Goal: Find specific page/section: Find specific page/section

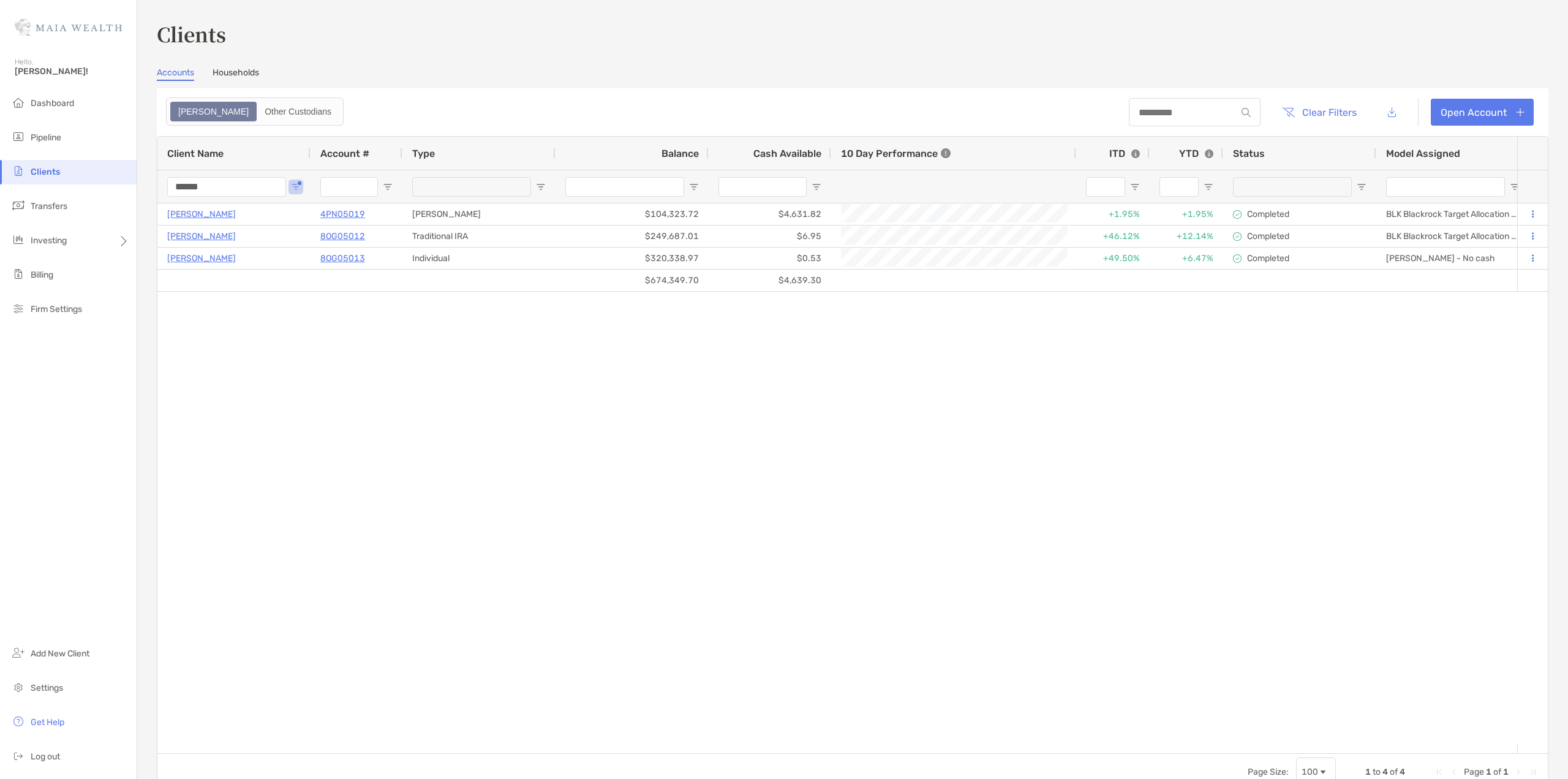
drag, startPoint x: 242, startPoint y: 190, endPoint x: -59, endPoint y: 189, distance: 301.0
click at [0, 189] on html "Clients Hello, [PERSON_NAME]! Dashboard Pipeline Clients Transfers Investing Bi…" at bounding box center [784, 389] width 1568 height 779
type input "*******"
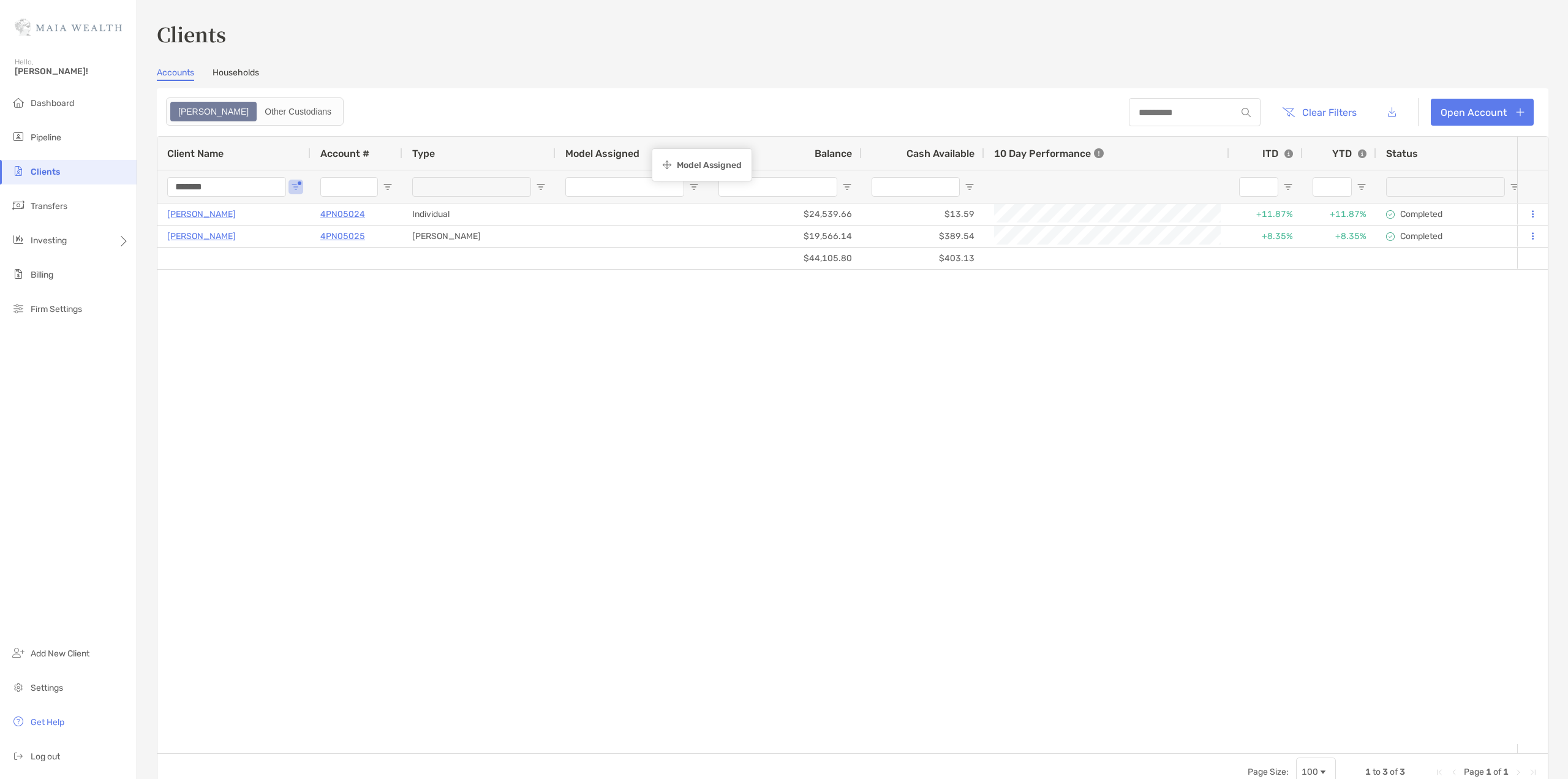
drag, startPoint x: 1422, startPoint y: 148, endPoint x: 658, endPoint y: 151, distance: 764.0
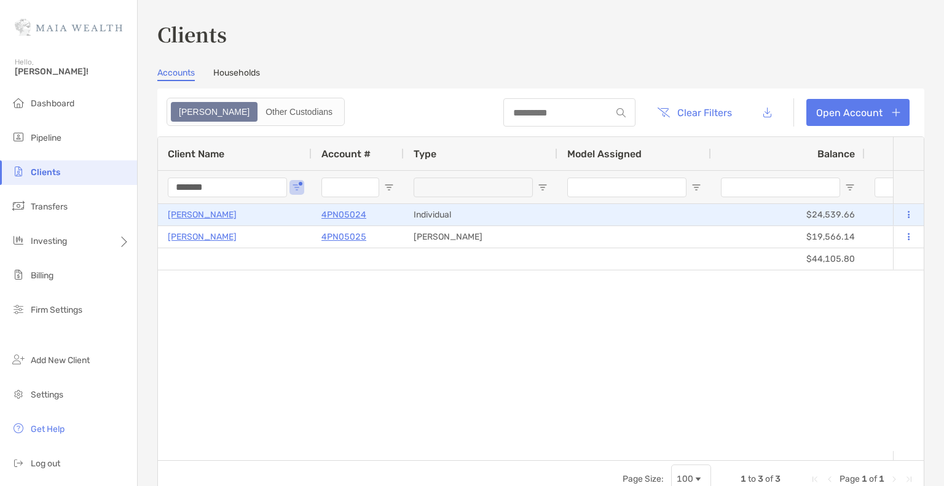
click at [345, 212] on p "4PN05024" at bounding box center [343, 214] width 45 height 15
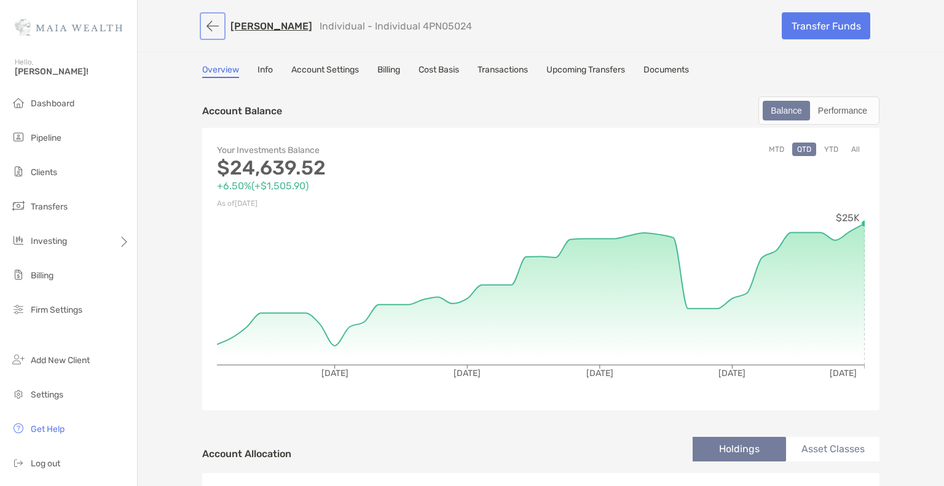
click at [206, 22] on button "button" at bounding box center [212, 26] width 21 height 23
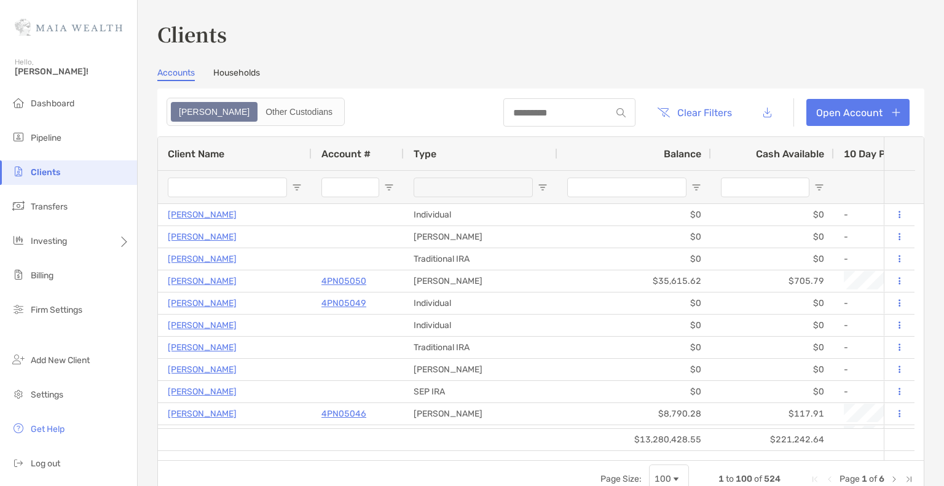
type input "*******"
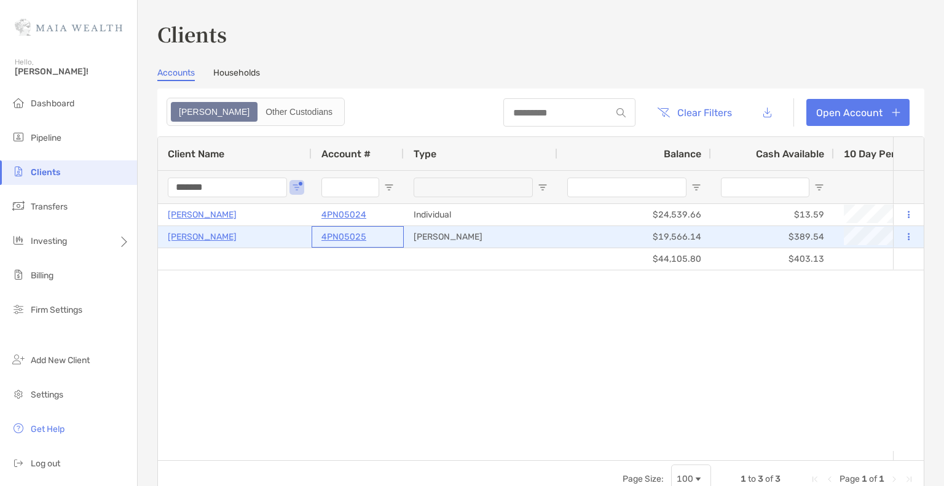
click at [346, 238] on p "4PN05025" at bounding box center [343, 236] width 45 height 15
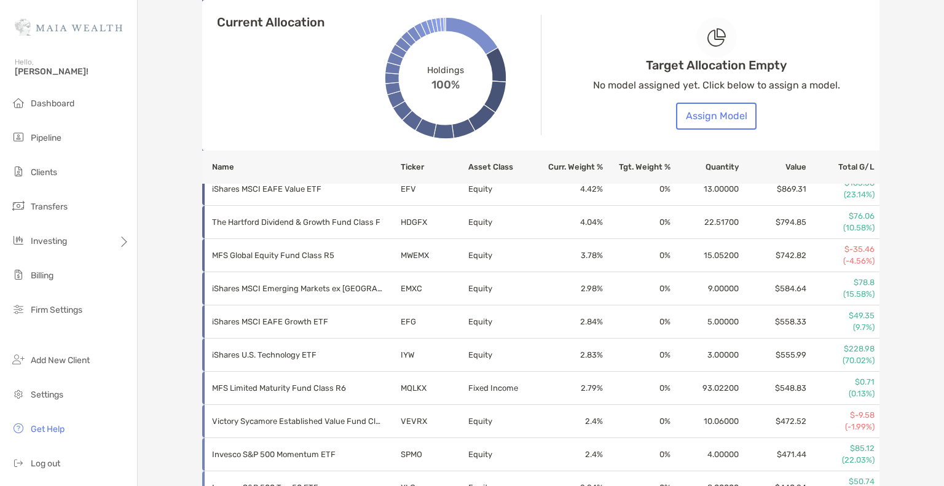
scroll to position [770, 0]
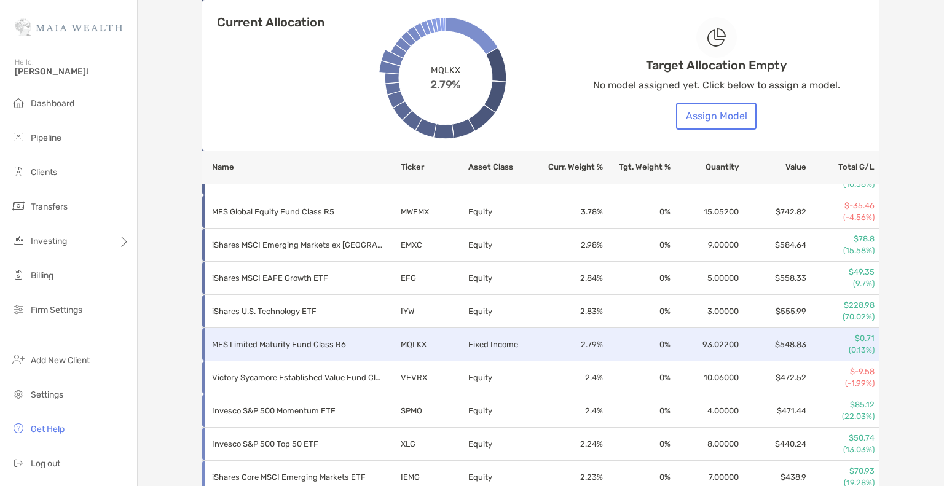
click at [270, 345] on p "MFS Limited Maturity Fund Class R6" at bounding box center [298, 344] width 172 height 15
drag, startPoint x: 433, startPoint y: 343, endPoint x: 345, endPoint y: 337, distance: 88.1
click at [345, 337] on p "MFS Limited Maturity Fund Class R6" at bounding box center [298, 344] width 172 height 15
click at [304, 344] on p "MFS Limited Maturity Fund Class R6" at bounding box center [298, 344] width 172 height 15
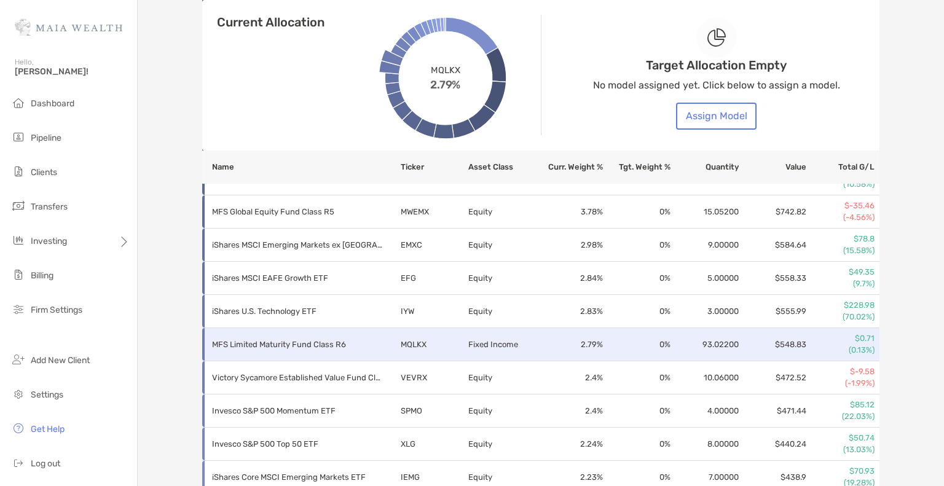
click at [403, 339] on td "MQLKX" at bounding box center [434, 344] width 68 height 33
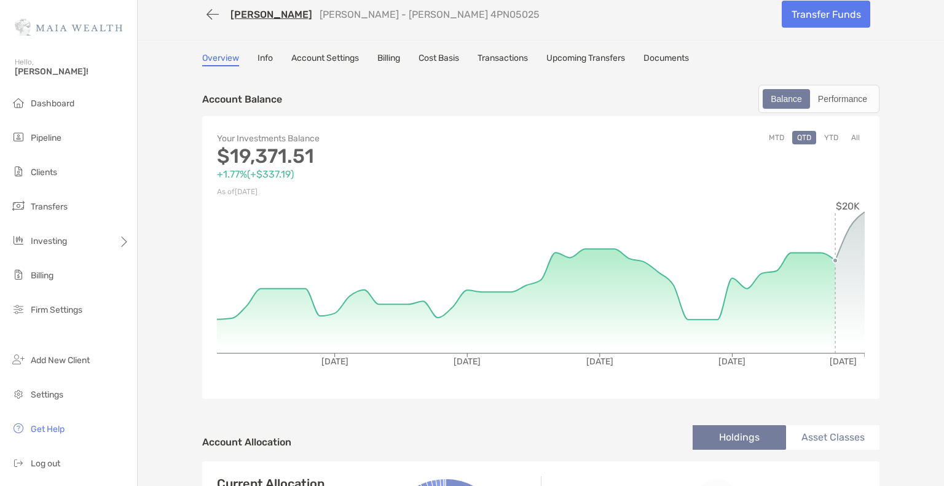
scroll to position [0, 0]
